Goal: Task Accomplishment & Management: Complete application form

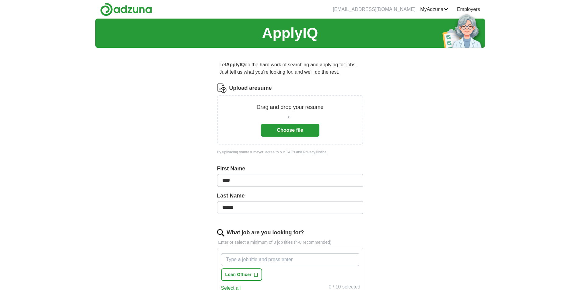
click at [286, 130] on button "Choose file" at bounding box center [290, 130] width 58 height 13
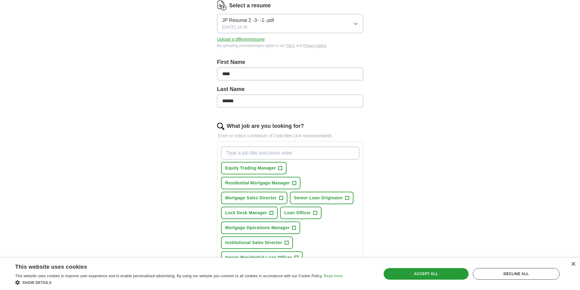
scroll to position [91, 0]
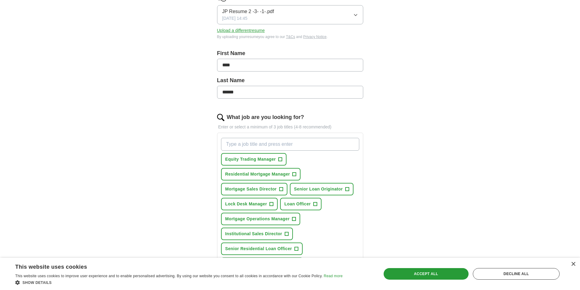
click at [232, 144] on input "What job are you looking for?" at bounding box center [290, 144] width 138 height 13
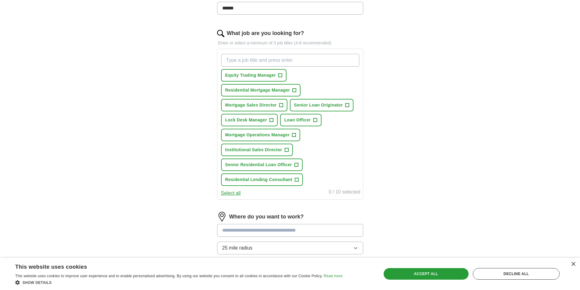
scroll to position [213, 0]
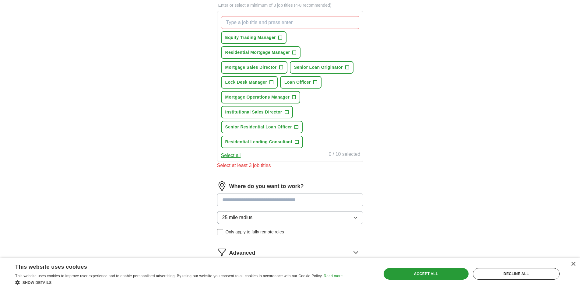
click at [249, 194] on input at bounding box center [290, 200] width 146 height 13
type input "******"
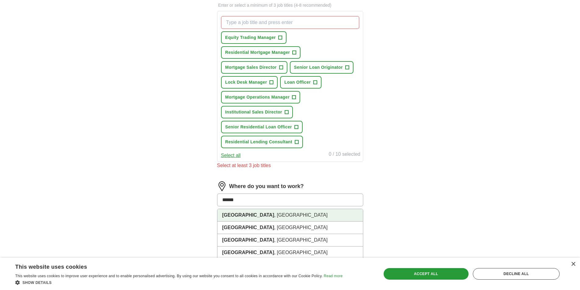
click at [240, 217] on li "[GEOGRAPHIC_DATA] , [GEOGRAPHIC_DATA]" at bounding box center [290, 215] width 146 height 12
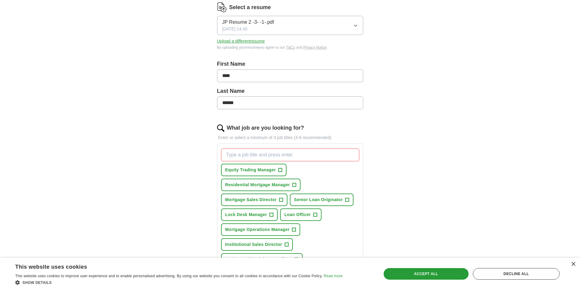
scroll to position [77, 0]
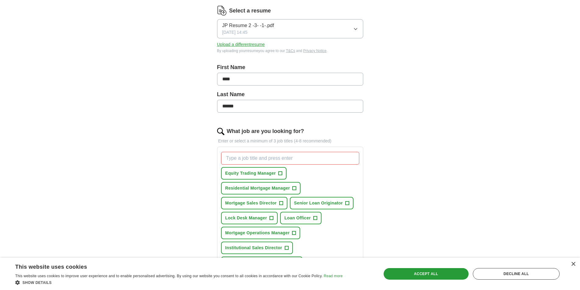
click at [263, 155] on input "What job are you looking for?" at bounding box center [290, 158] width 138 height 13
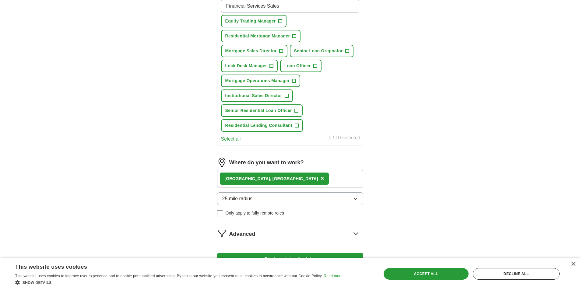
scroll to position [283, 0]
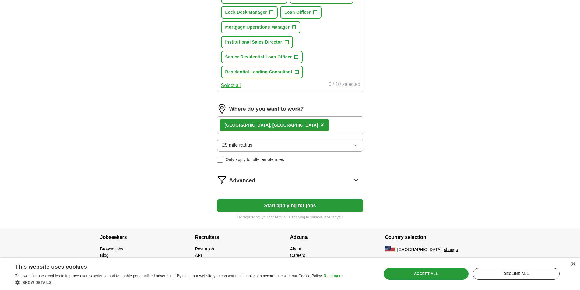
click at [286, 204] on form "Select a resume JP Resume 2 -3- -1-.pdf [DATE] 14:45 Upload a different resume …" at bounding box center [290, 10] width 146 height 420
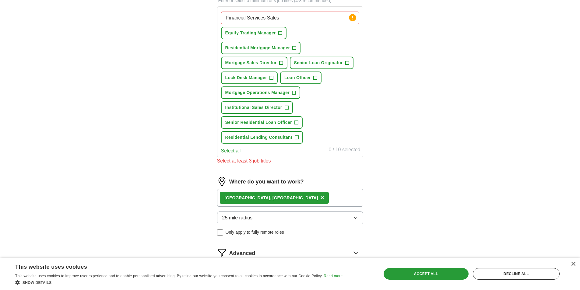
scroll to position [122, 0]
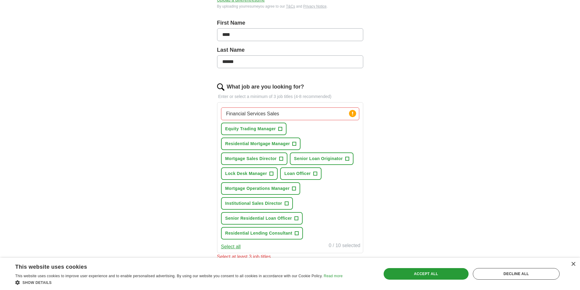
click at [309, 117] on input "Financial Services Sales" at bounding box center [290, 113] width 138 height 13
type input "Financial Services Sales,"
click at [313, 174] on span "+" at bounding box center [315, 173] width 4 height 5
click at [287, 203] on span "+" at bounding box center [287, 203] width 4 height 5
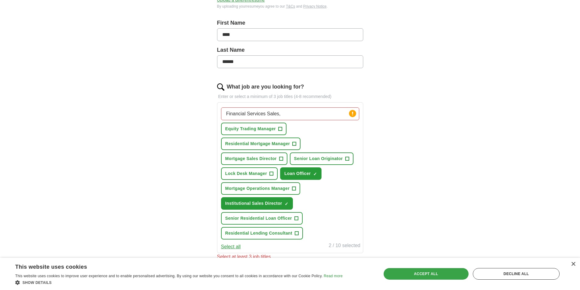
click at [415, 272] on div "Accept all" at bounding box center [426, 274] width 85 height 12
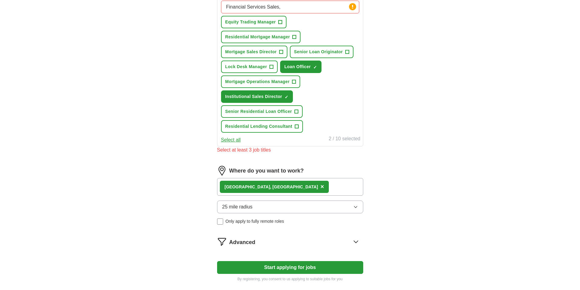
scroll to position [244, 0]
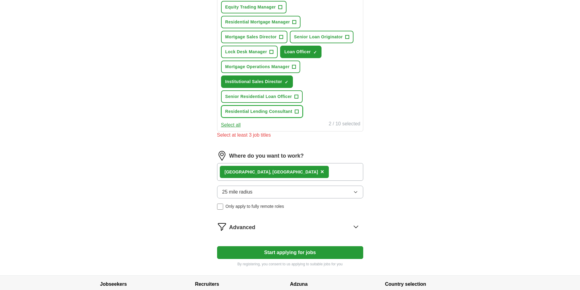
click at [297, 111] on span "+" at bounding box center [297, 111] width 4 height 5
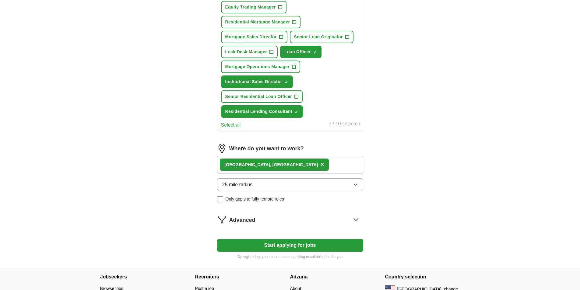
click at [283, 244] on button "Start applying for jobs" at bounding box center [290, 245] width 146 height 13
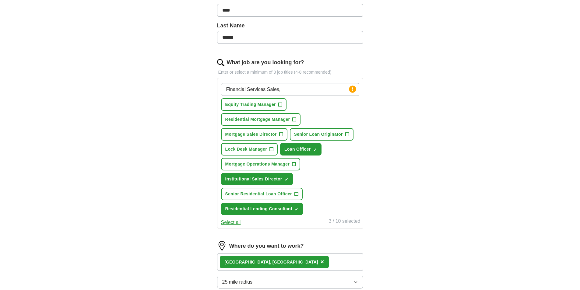
select select "**"
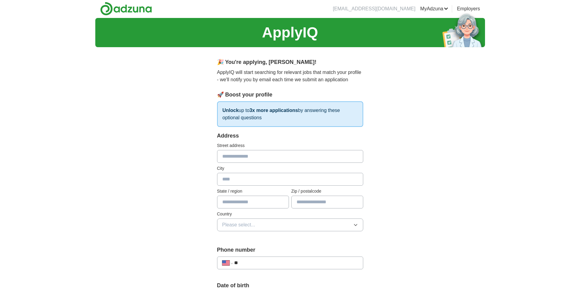
scroll to position [0, 0]
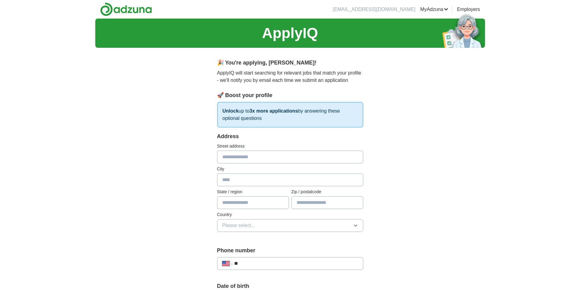
click at [248, 150] on div "Street address" at bounding box center [290, 153] width 146 height 20
click at [245, 153] on input "text" at bounding box center [290, 157] width 146 height 13
type input "**********"
type input "********"
type input "**"
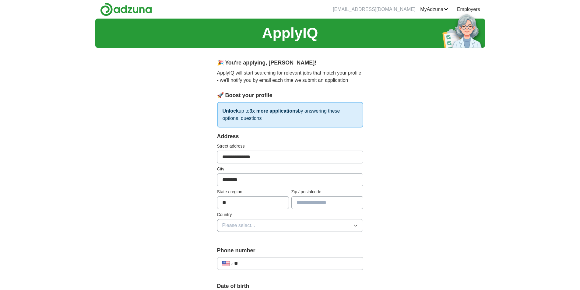
type input "*****"
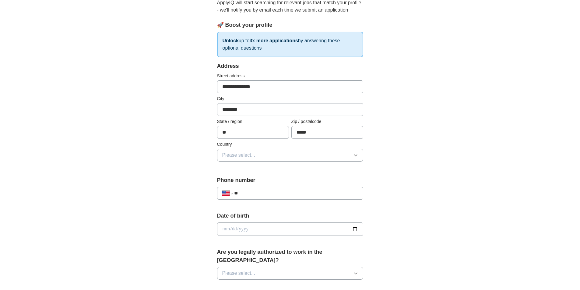
scroll to position [91, 0]
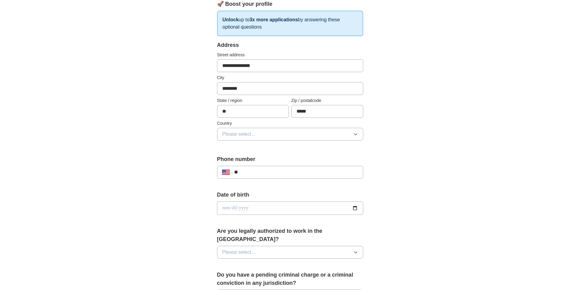
click at [359, 135] on button "Please select..." at bounding box center [290, 134] width 146 height 13
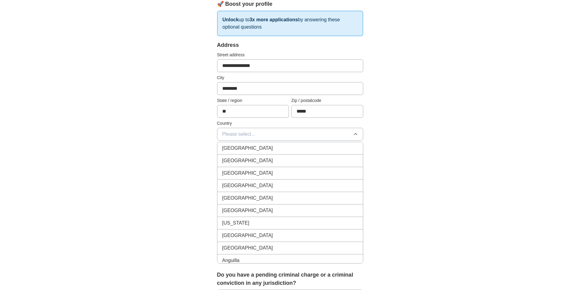
click at [332, 156] on li "[GEOGRAPHIC_DATA]" at bounding box center [290, 161] width 146 height 12
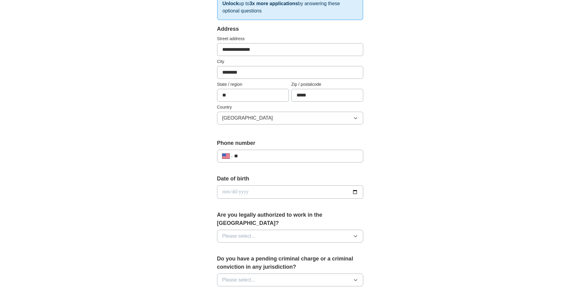
scroll to position [122, 0]
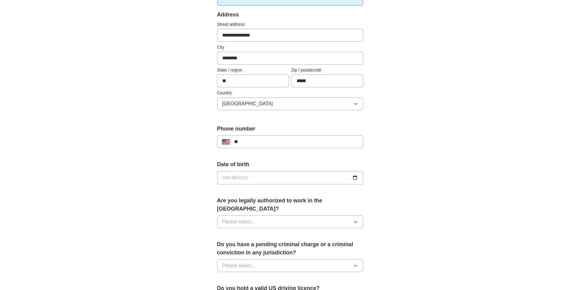
click at [297, 138] on input "**" at bounding box center [296, 141] width 124 height 7
type input "**********"
click at [249, 218] on span "Please select..." at bounding box center [238, 221] width 33 height 7
click at [243, 232] on div "Yes" at bounding box center [290, 235] width 136 height 7
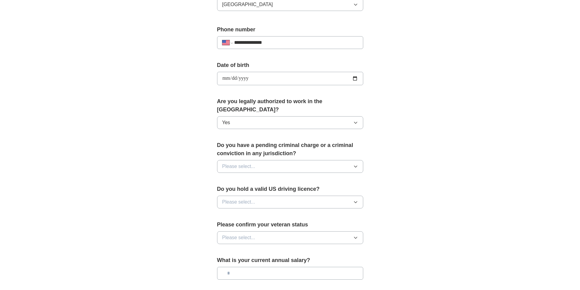
scroll to position [244, 0]
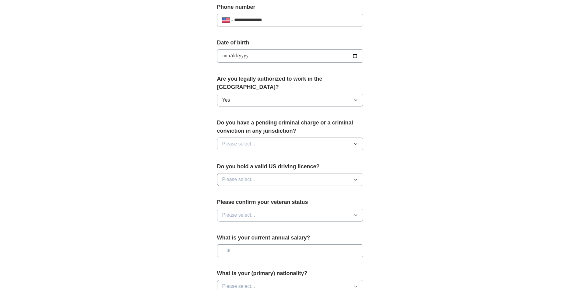
click at [244, 140] on span "Please select..." at bounding box center [238, 143] width 33 height 7
click at [234, 167] on div "No" at bounding box center [290, 170] width 136 height 7
click at [236, 176] on span "Please select..." at bounding box center [238, 179] width 33 height 7
click at [229, 190] on span "Yes" at bounding box center [226, 193] width 8 height 7
click at [239, 212] on span "Please select..." at bounding box center [238, 215] width 33 height 7
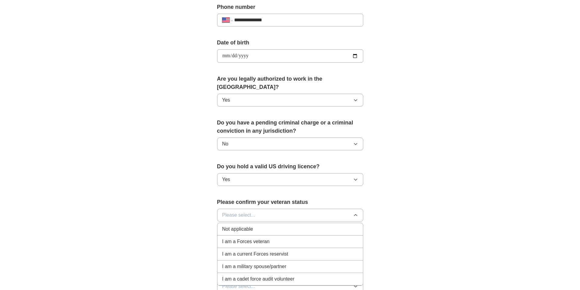
scroll to position [274, 0]
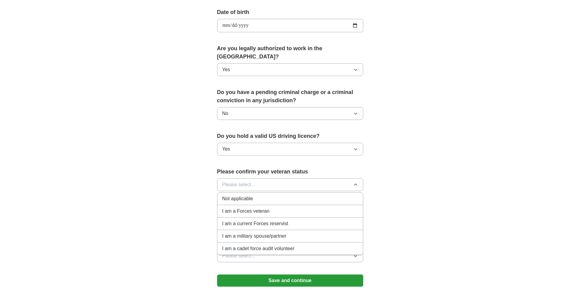
click at [258, 195] on div "Not applicable" at bounding box center [290, 198] width 136 height 7
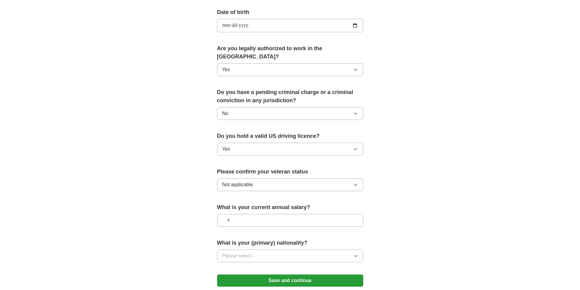
click at [256, 215] on input "text" at bounding box center [290, 220] width 146 height 13
type input "*******"
click at [255, 250] on button "Please select..." at bounding box center [290, 256] width 146 height 13
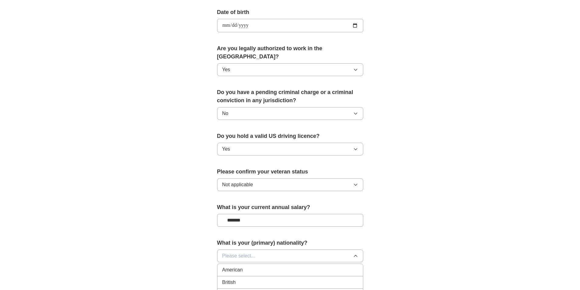
click at [249, 266] on div "American" at bounding box center [290, 269] width 136 height 7
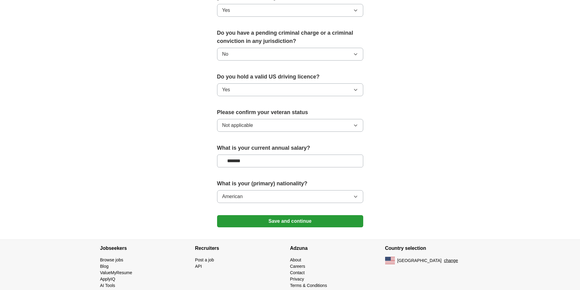
scroll to position [336, 0]
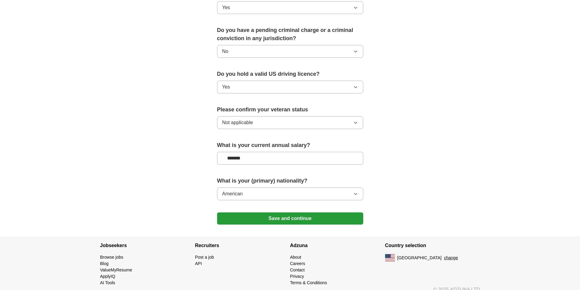
click at [304, 213] on button "Save and continue" at bounding box center [290, 219] width 146 height 12
